Goal: Information Seeking & Learning: Find specific fact

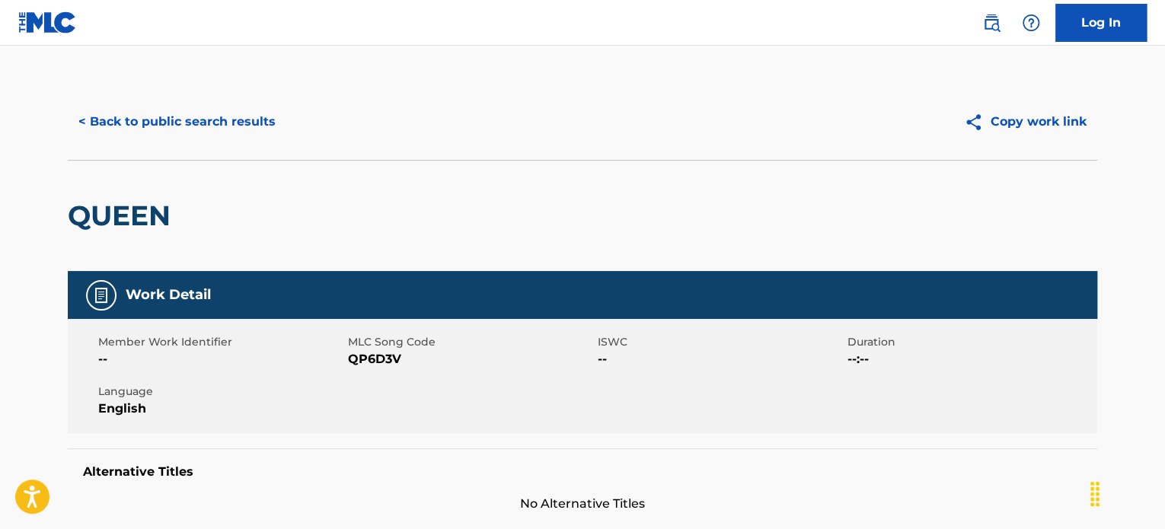
click at [171, 136] on button "< Back to public search results" at bounding box center [177, 122] width 218 height 38
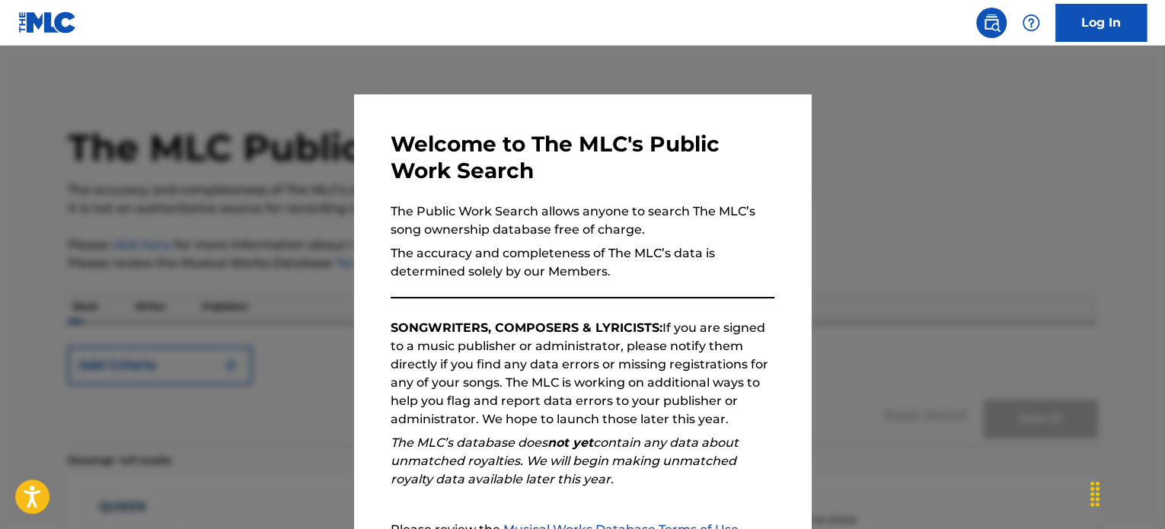
scroll to position [212, 0]
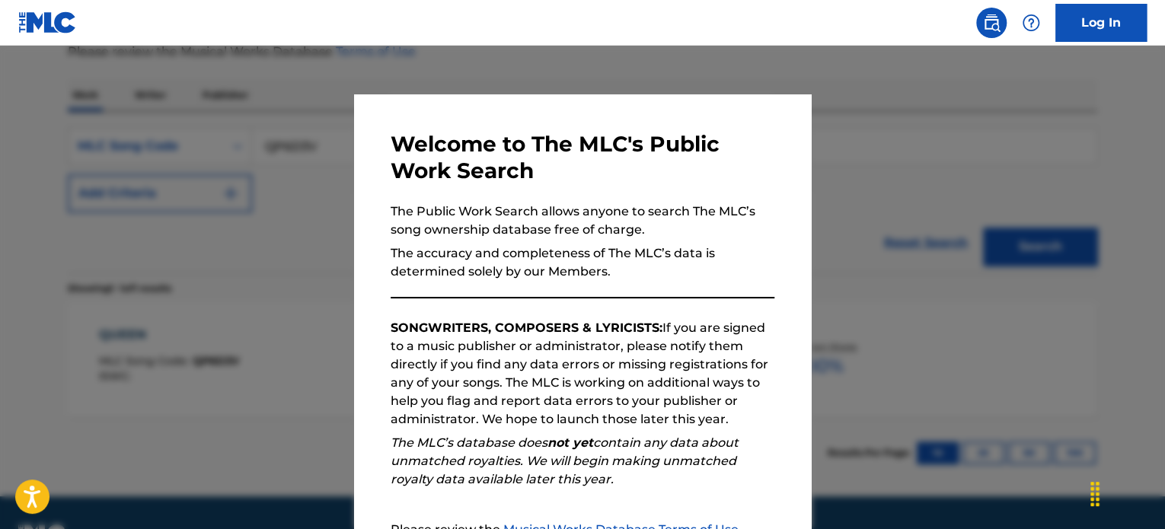
click at [822, 177] on div at bounding box center [582, 310] width 1165 height 529
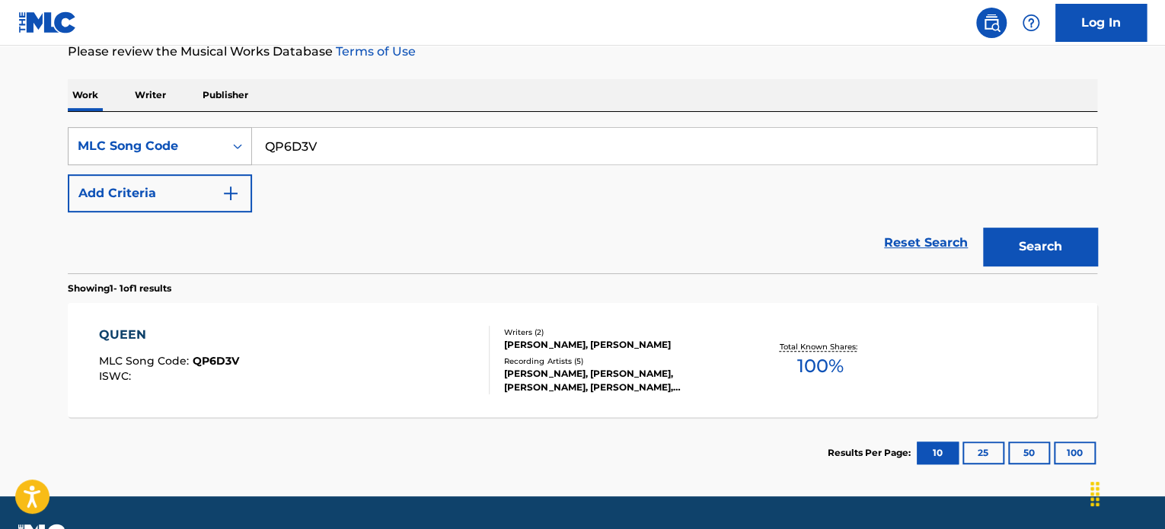
drag, startPoint x: 352, startPoint y: 142, endPoint x: 222, endPoint y: 143, distance: 130.2
click at [222, 143] on div "SearchWithCriteria46d2ead5-b898-4140-af7f-b37f7e9e742d MLC Song Code QP6D3V" at bounding box center [582, 146] width 1029 height 38
paste input "WB5P6I"
type input "WB5P6I"
click at [996, 250] on button "Search" at bounding box center [1040, 247] width 114 height 38
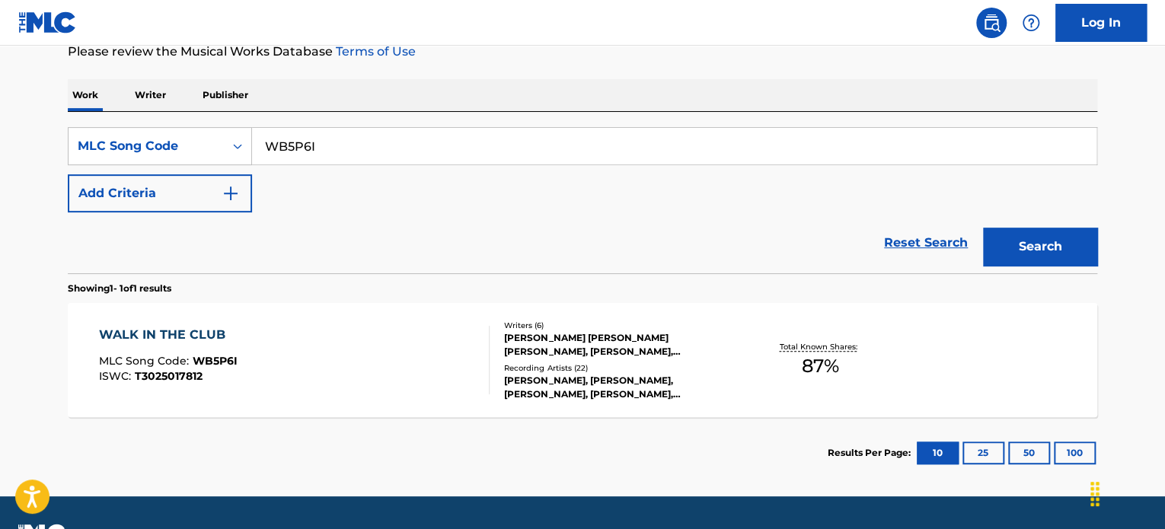
click at [164, 333] on div "WALK IN THE CLUB" at bounding box center [168, 335] width 139 height 18
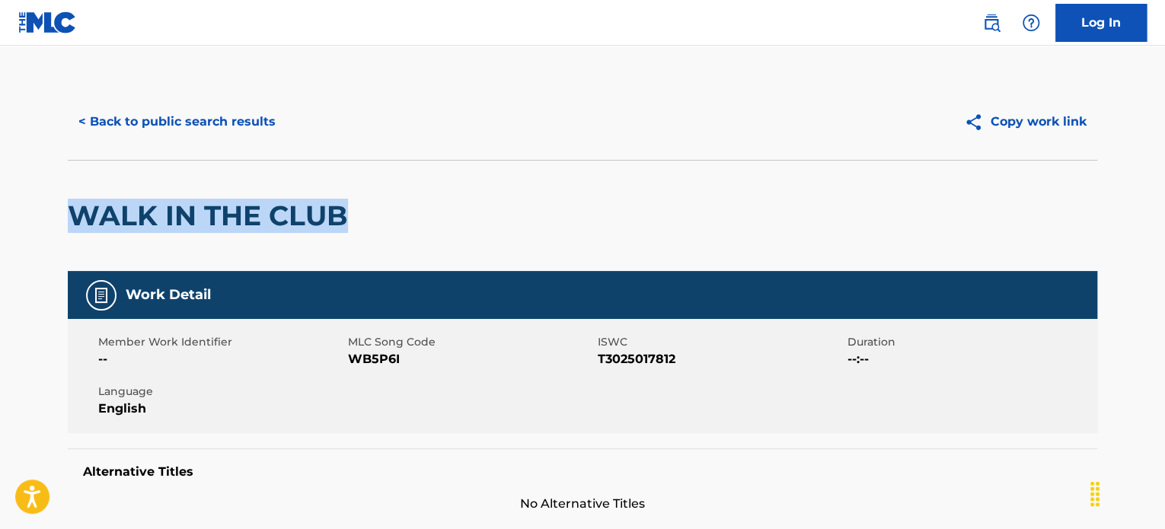
drag, startPoint x: 372, startPoint y: 214, endPoint x: 46, endPoint y: 206, distance: 326.6
copy h2 "WALK IN THE CLUB"
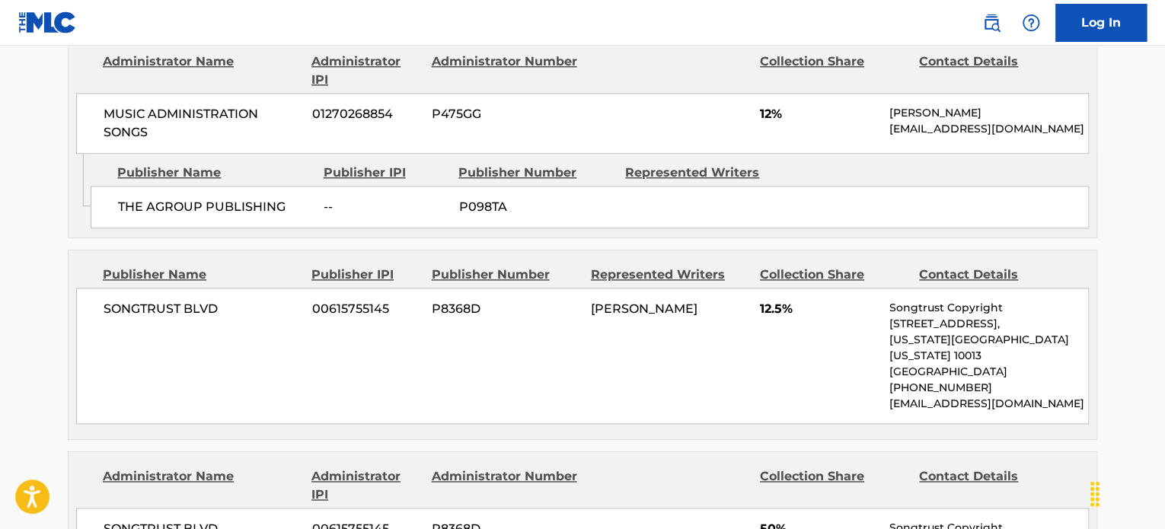
scroll to position [827, 0]
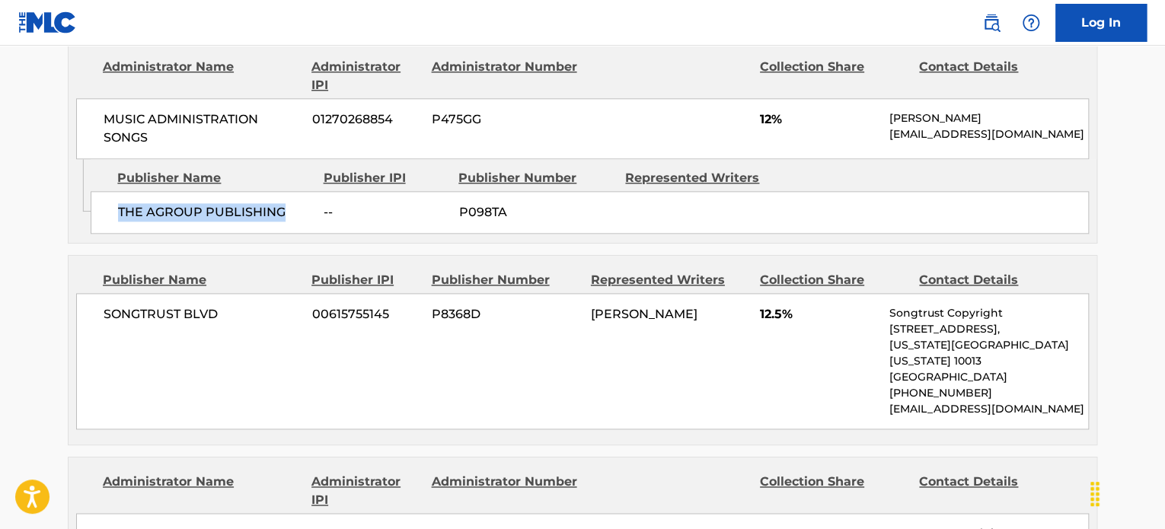
drag, startPoint x: 288, startPoint y: 215, endPoint x: 117, endPoint y: 218, distance: 170.5
click at [118, 218] on span "THE AGROUP PUBLISHING" at bounding box center [215, 212] width 194 height 18
copy span "THE AGROUP PUBLISHING"
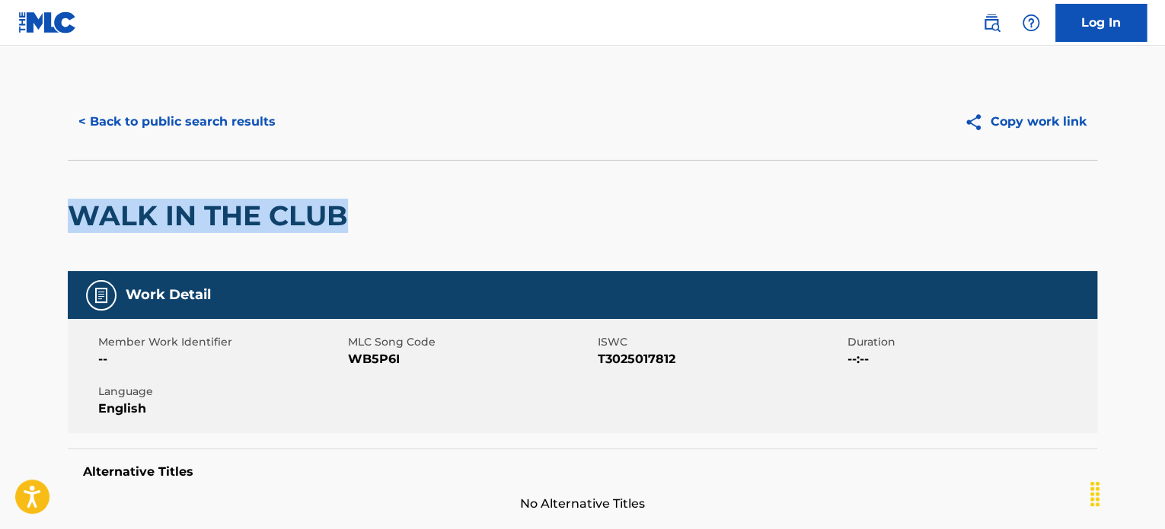
drag, startPoint x: 366, startPoint y: 215, endPoint x: 79, endPoint y: 228, distance: 287.2
click at [79, 228] on div "WALK IN THE CLUB" at bounding box center [582, 215] width 1029 height 111
copy h2 "WALK IN THE CLUB"
click at [201, 124] on button "< Back to public search results" at bounding box center [177, 122] width 218 height 38
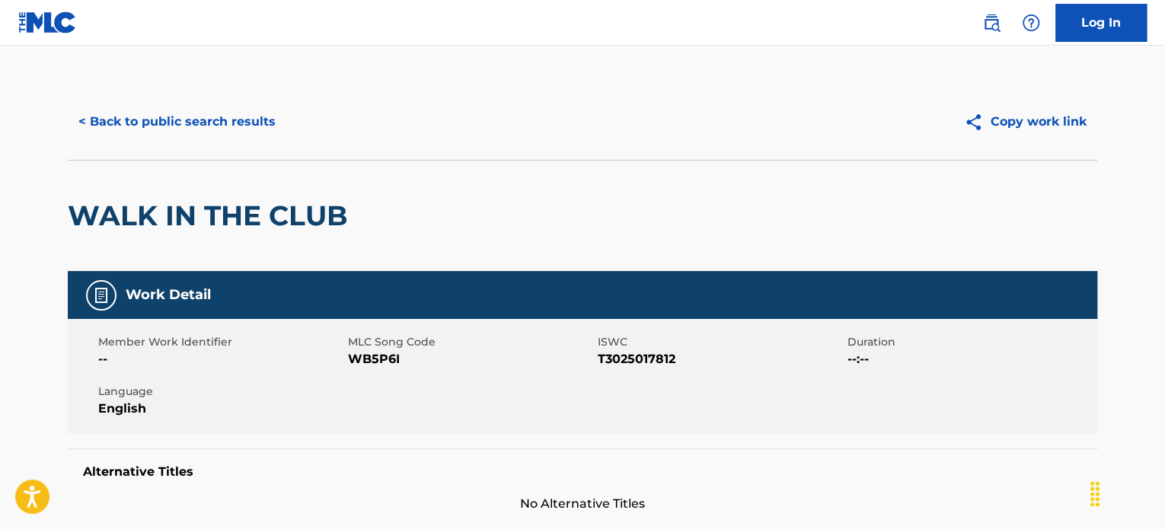
scroll to position [212, 0]
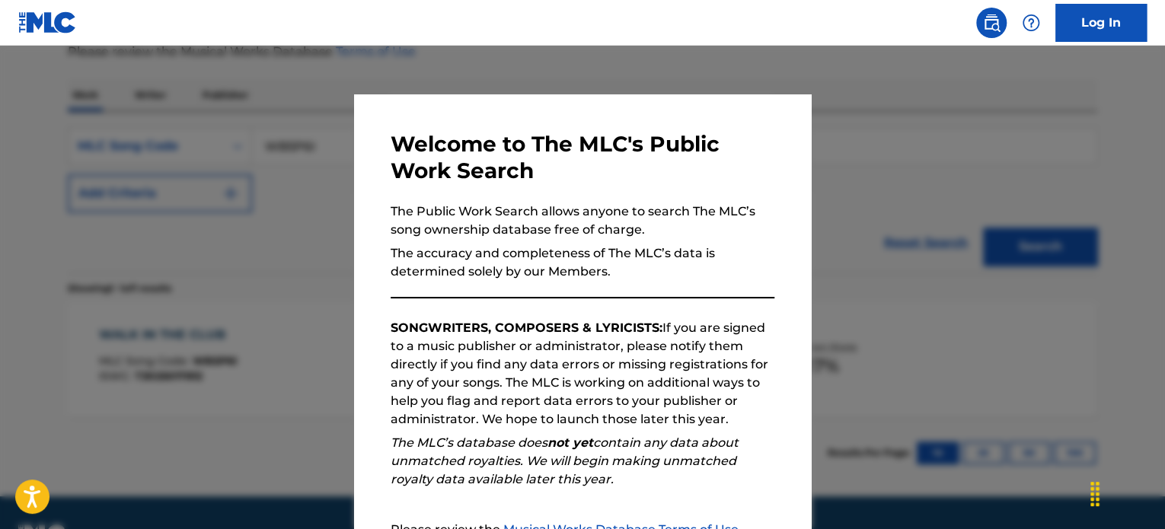
click at [286, 195] on div at bounding box center [582, 310] width 1165 height 529
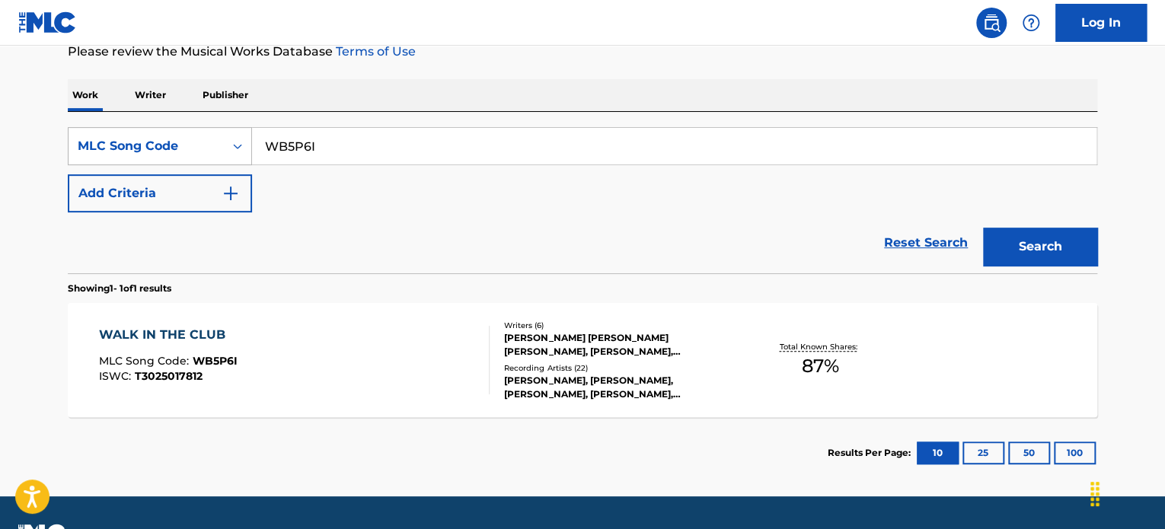
drag, startPoint x: 332, startPoint y: 151, endPoint x: 168, endPoint y: 137, distance: 164.3
click at [168, 137] on div "SearchWithCriteria46d2ead5-b898-4140-af7f-b37f7e9e742d MLC Song Code WB5P6I" at bounding box center [582, 146] width 1029 height 38
paste input "QP6D3V"
type input "QP6D3V"
click at [1021, 246] on button "Search" at bounding box center [1040, 247] width 114 height 38
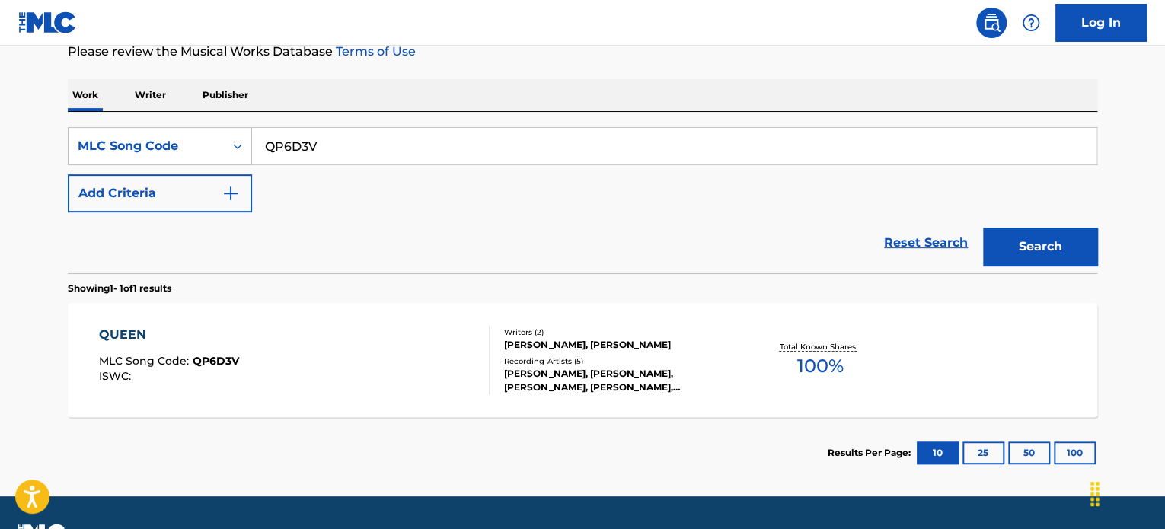
click at [125, 335] on div "QUEEN" at bounding box center [169, 335] width 140 height 18
